Goal: Find specific page/section: Find specific page/section

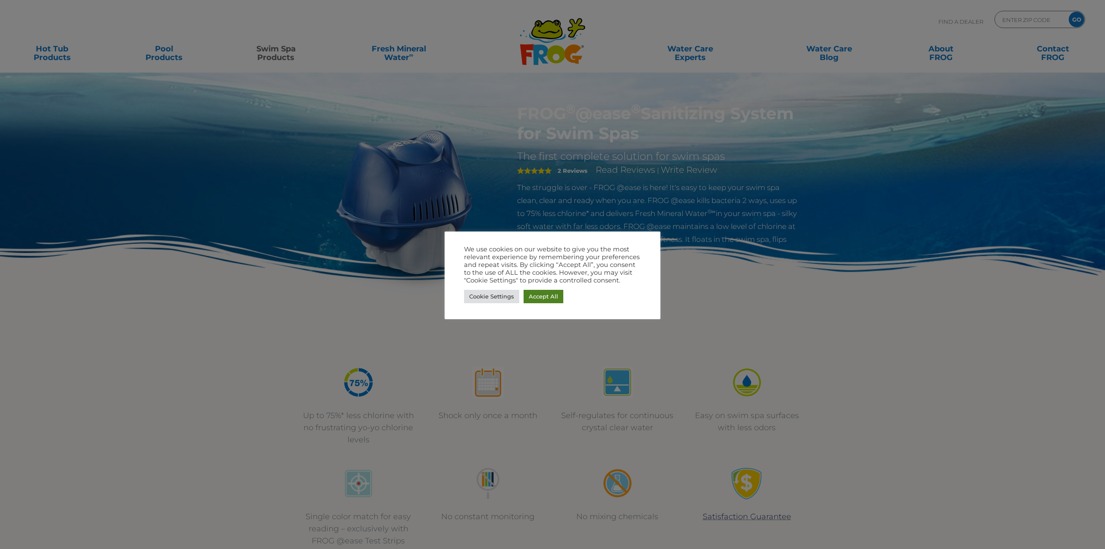
click at [534, 297] on link "Accept All" at bounding box center [544, 296] width 40 height 13
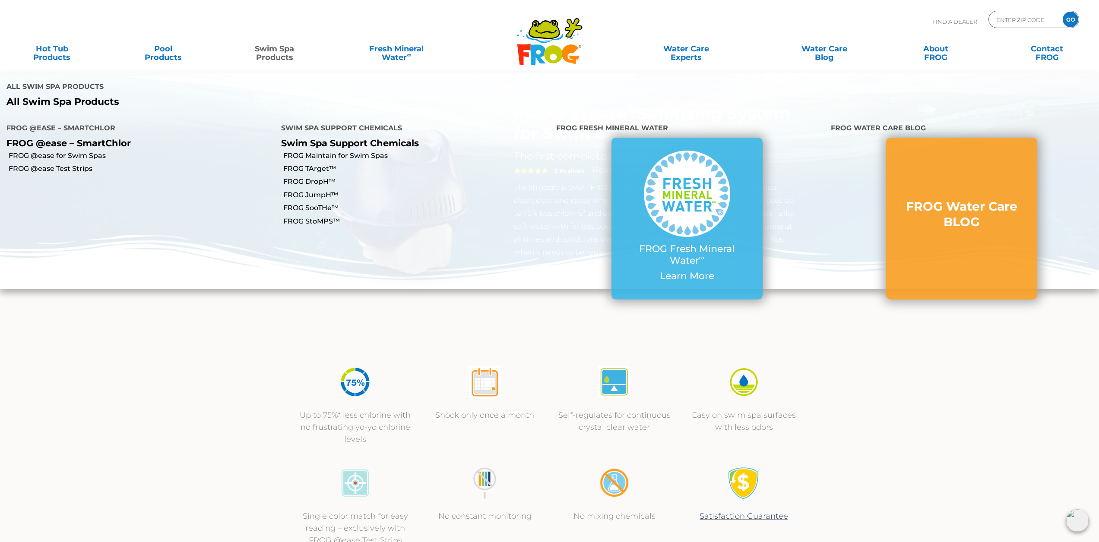
click at [269, 51] on link "Swim Spa Products" at bounding box center [274, 48] width 86 height 17
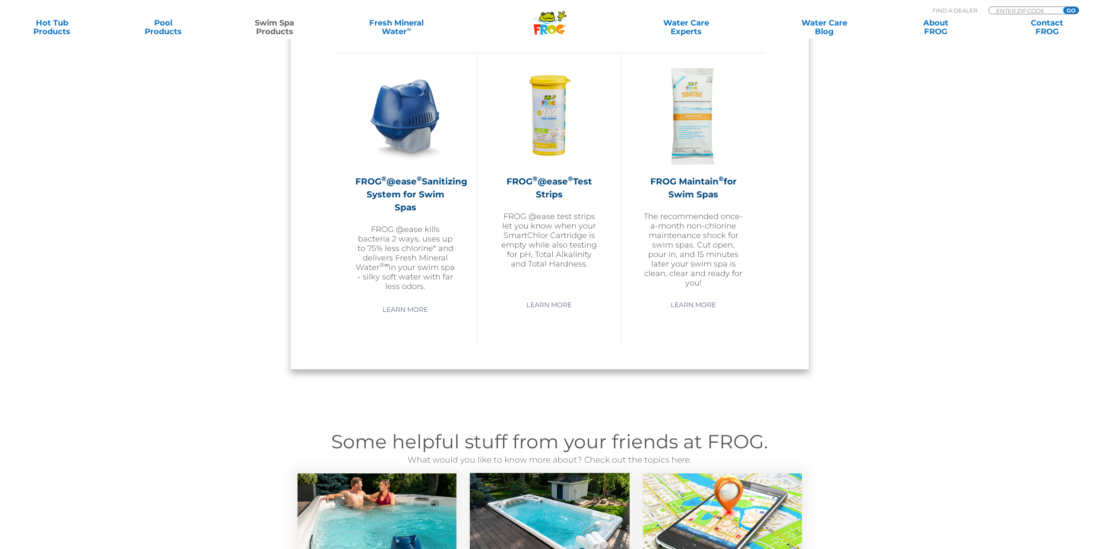
scroll to position [777, 0]
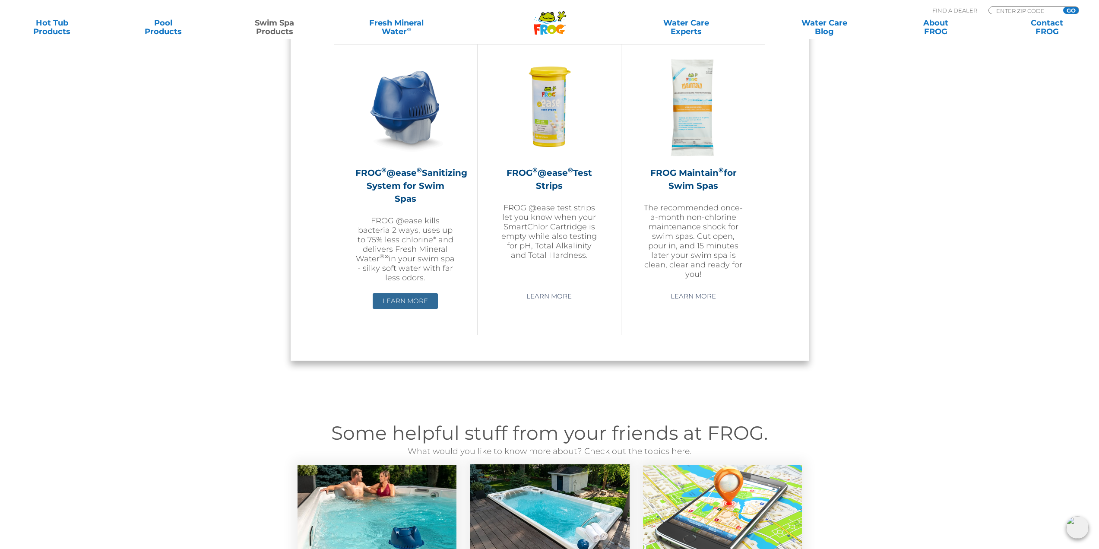
click at [399, 293] on link "Learn More" at bounding box center [405, 301] width 65 height 16
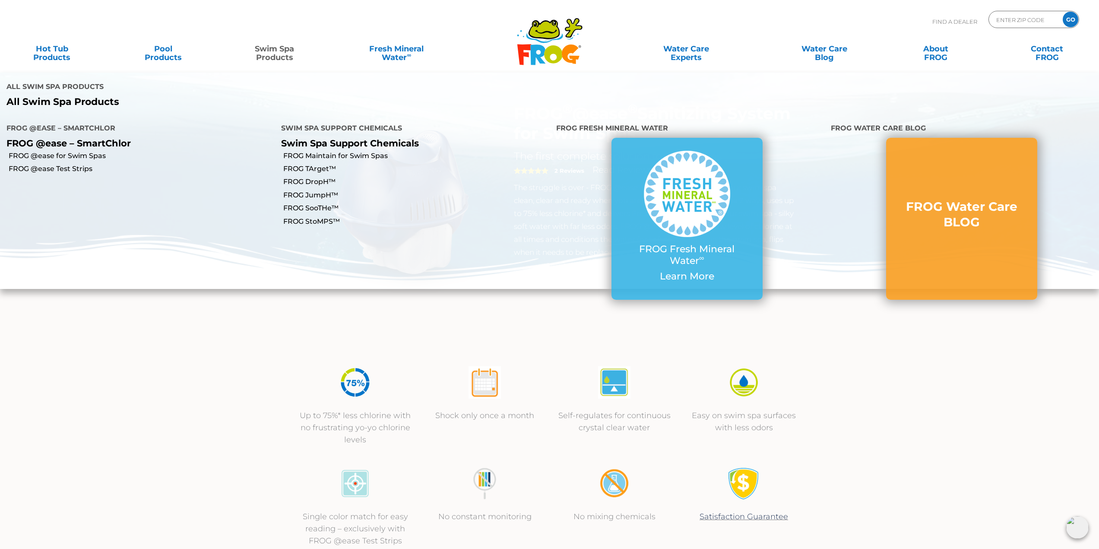
click at [72, 96] on p "All Swim Spa Products" at bounding box center [274, 101] width 537 height 11
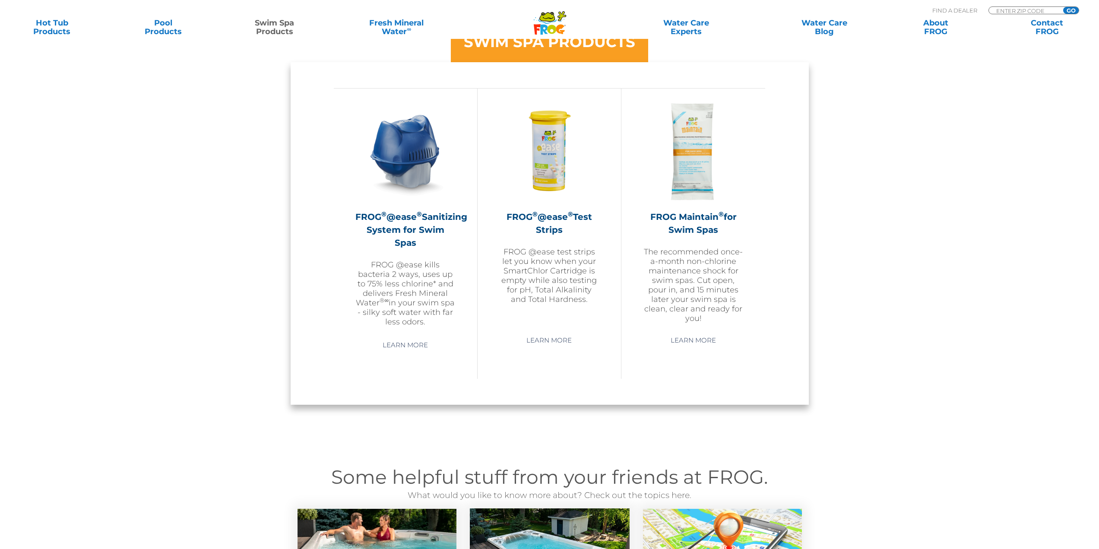
scroll to position [734, 0]
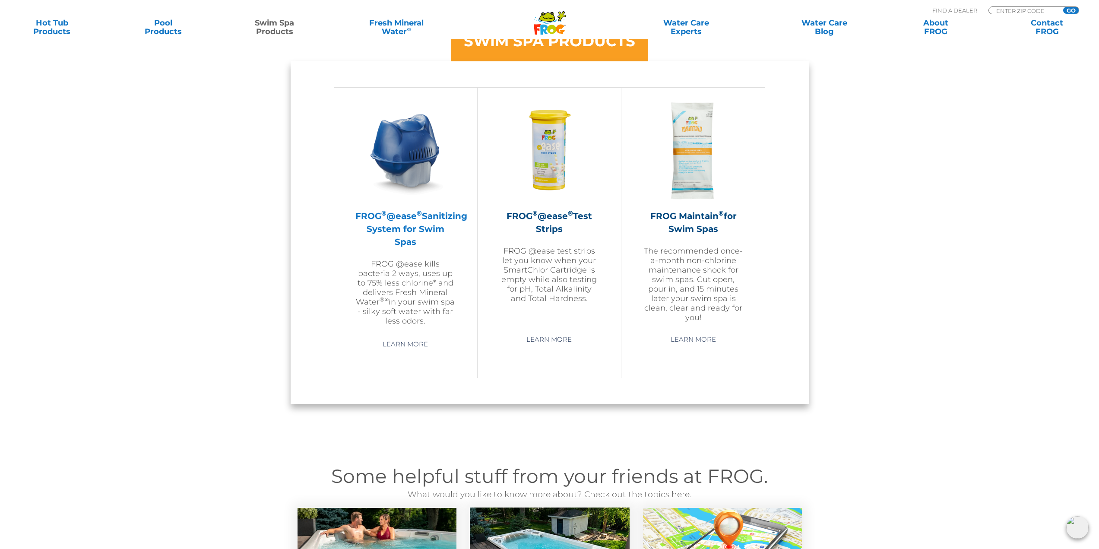
click at [404, 222] on h2 "FROG ® @ease ® Sanitizing System for Swim Spas" at bounding box center [405, 228] width 100 height 39
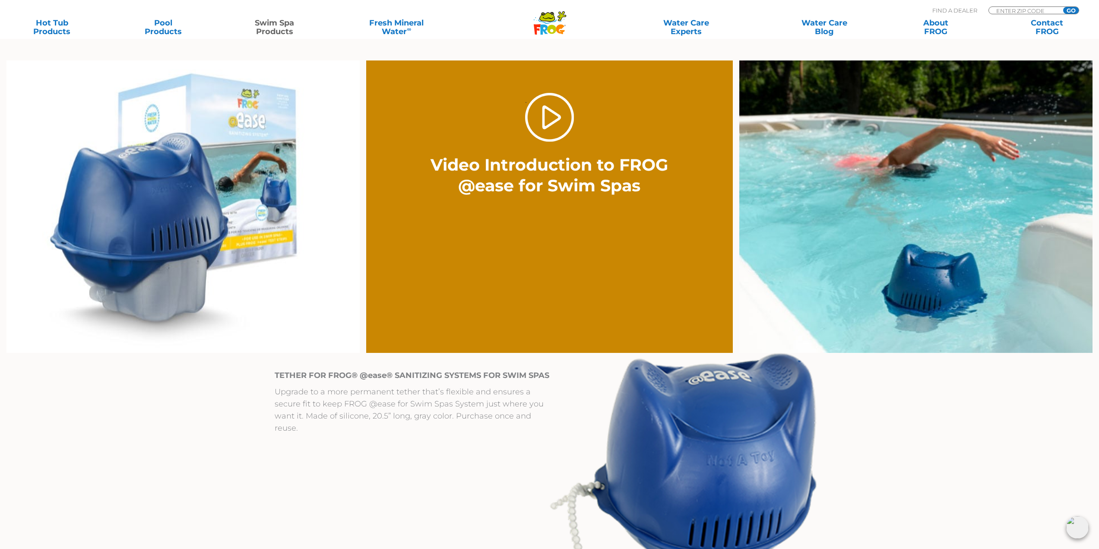
scroll to position [647, 0]
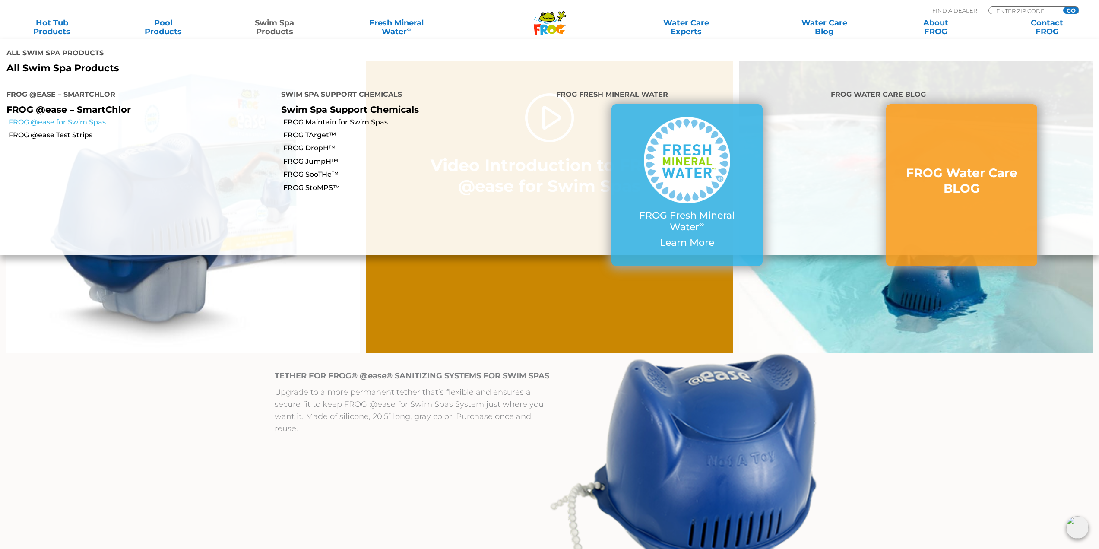
click at [89, 117] on link "FROG @ease for Swim Spas" at bounding box center [142, 121] width 266 height 9
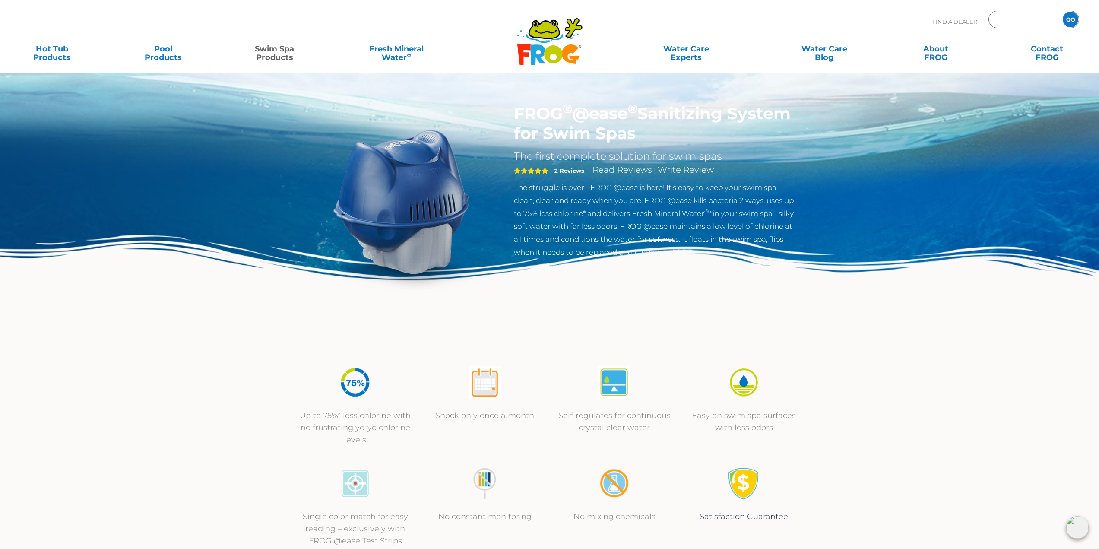
click at [1022, 23] on input "Zip Code Form" at bounding box center [1024, 19] width 58 height 13
type input "32439"
click at [1073, 20] on input "GO" at bounding box center [1070, 20] width 16 height 16
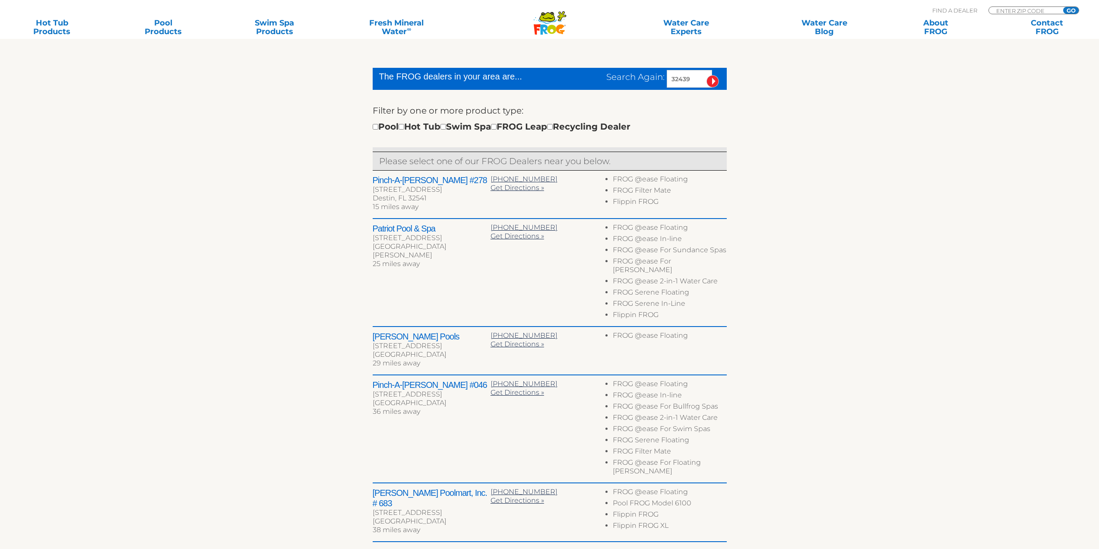
scroll to position [345, 0]
